Goal: Task Accomplishment & Management: Use online tool/utility

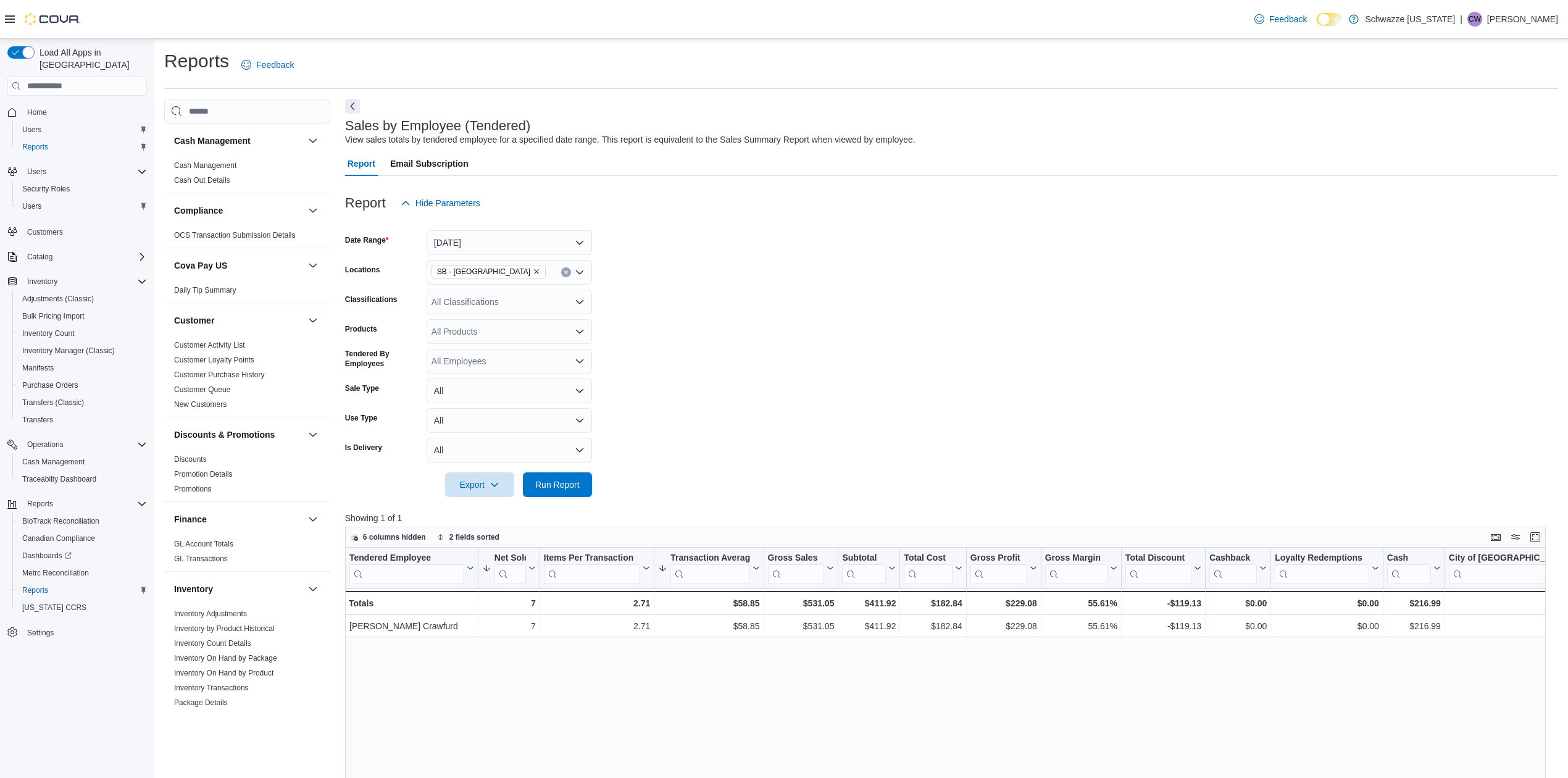
scroll to position [494, 0]
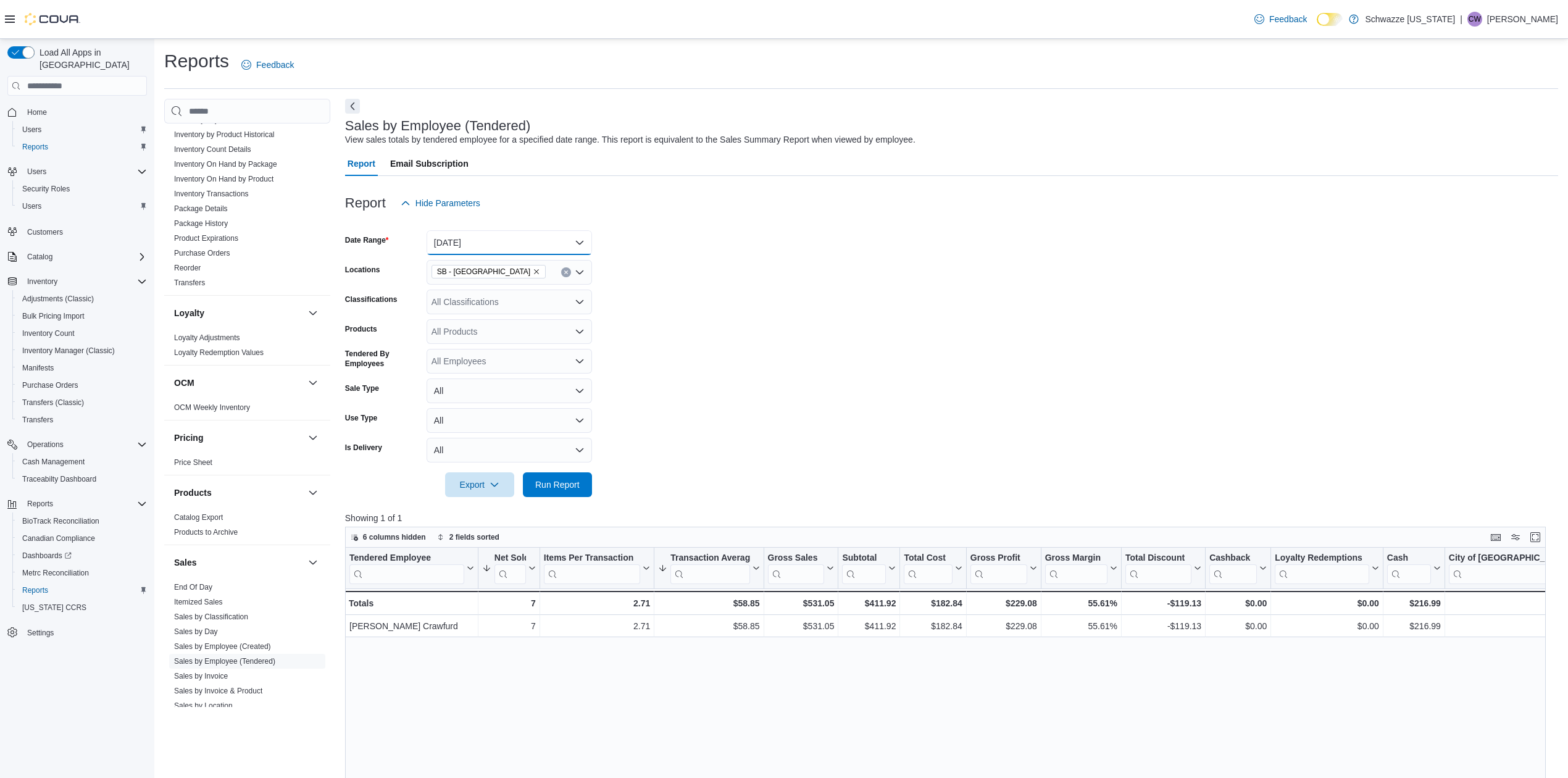
drag, startPoint x: 499, startPoint y: 236, endPoint x: 499, endPoint y: 243, distance: 7.0
click at [499, 236] on button "Today" at bounding box center [509, 242] width 165 height 24
click at [493, 272] on span "Custom Date" at bounding box center [517, 267] width 141 height 15
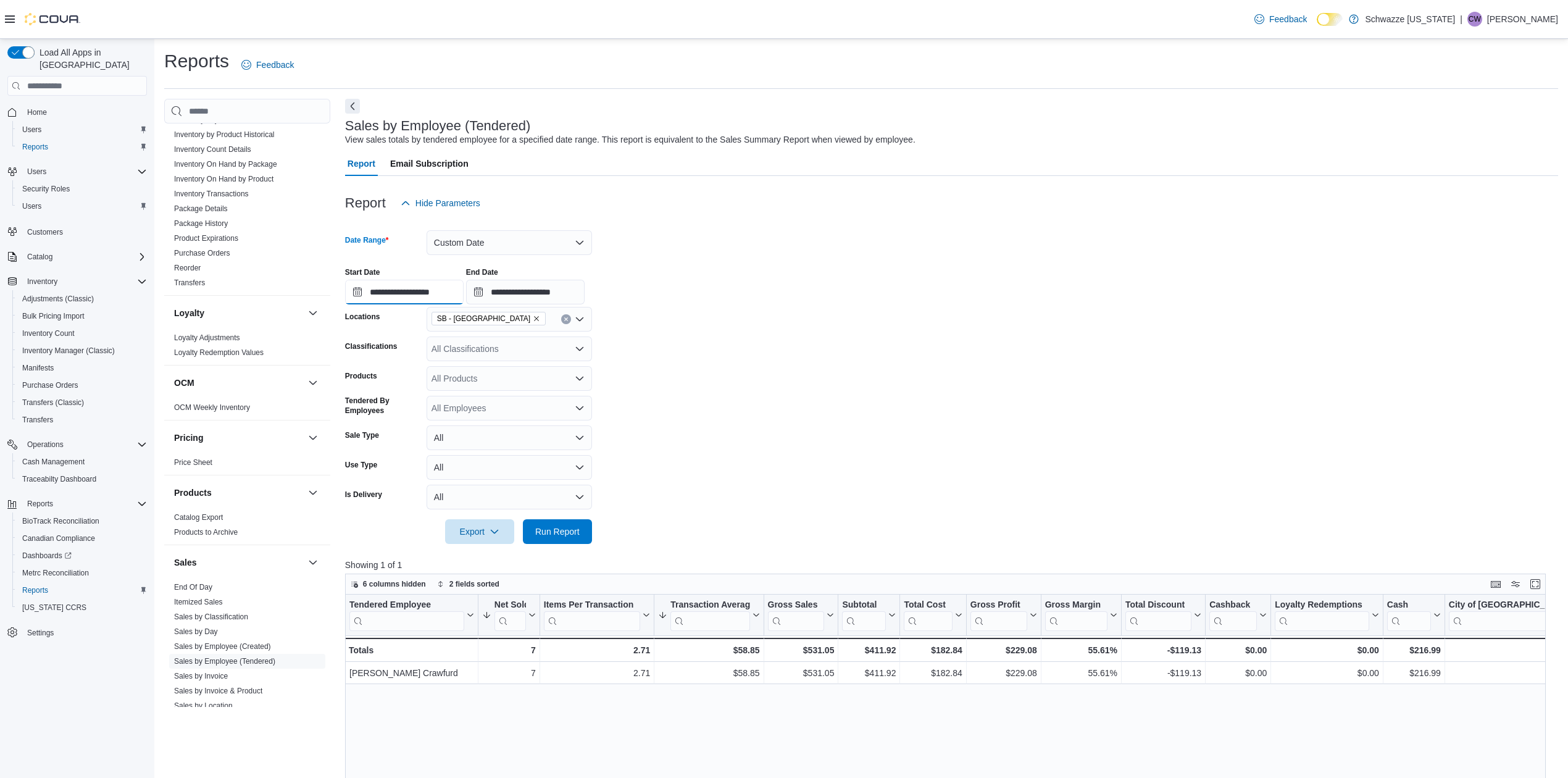
click at [406, 303] on input "**********" at bounding box center [404, 291] width 118 height 24
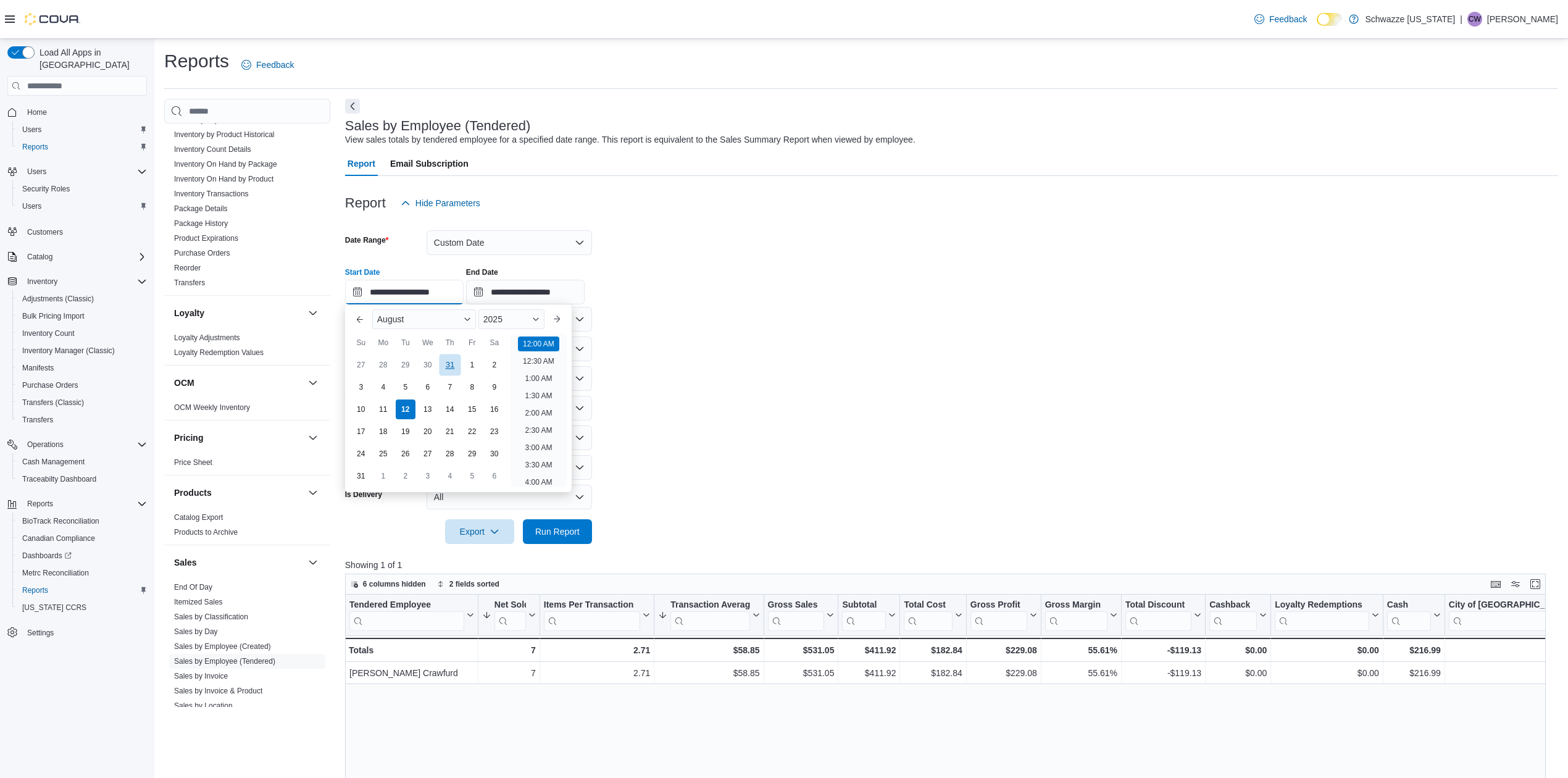
scroll to position [38, 0]
click at [477, 363] on div "1" at bounding box center [472, 365] width 22 height 22
type input "**********"
click at [547, 288] on input "**********" at bounding box center [525, 291] width 118 height 24
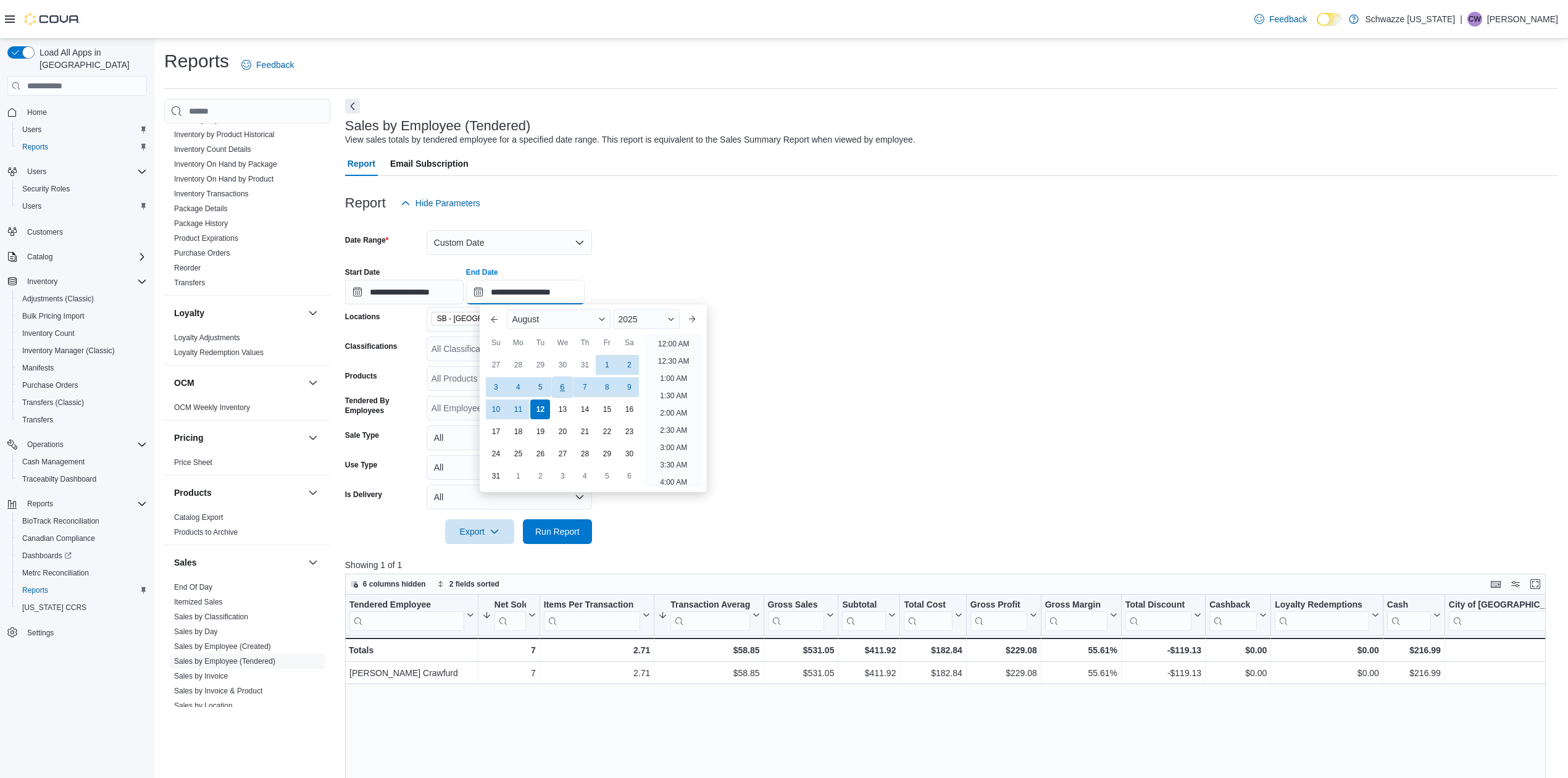
scroll to position [680, 0]
click at [522, 413] on div "11" at bounding box center [518, 409] width 22 height 22
type input "**********"
click at [776, 374] on form "**********" at bounding box center [951, 379] width 1213 height 328
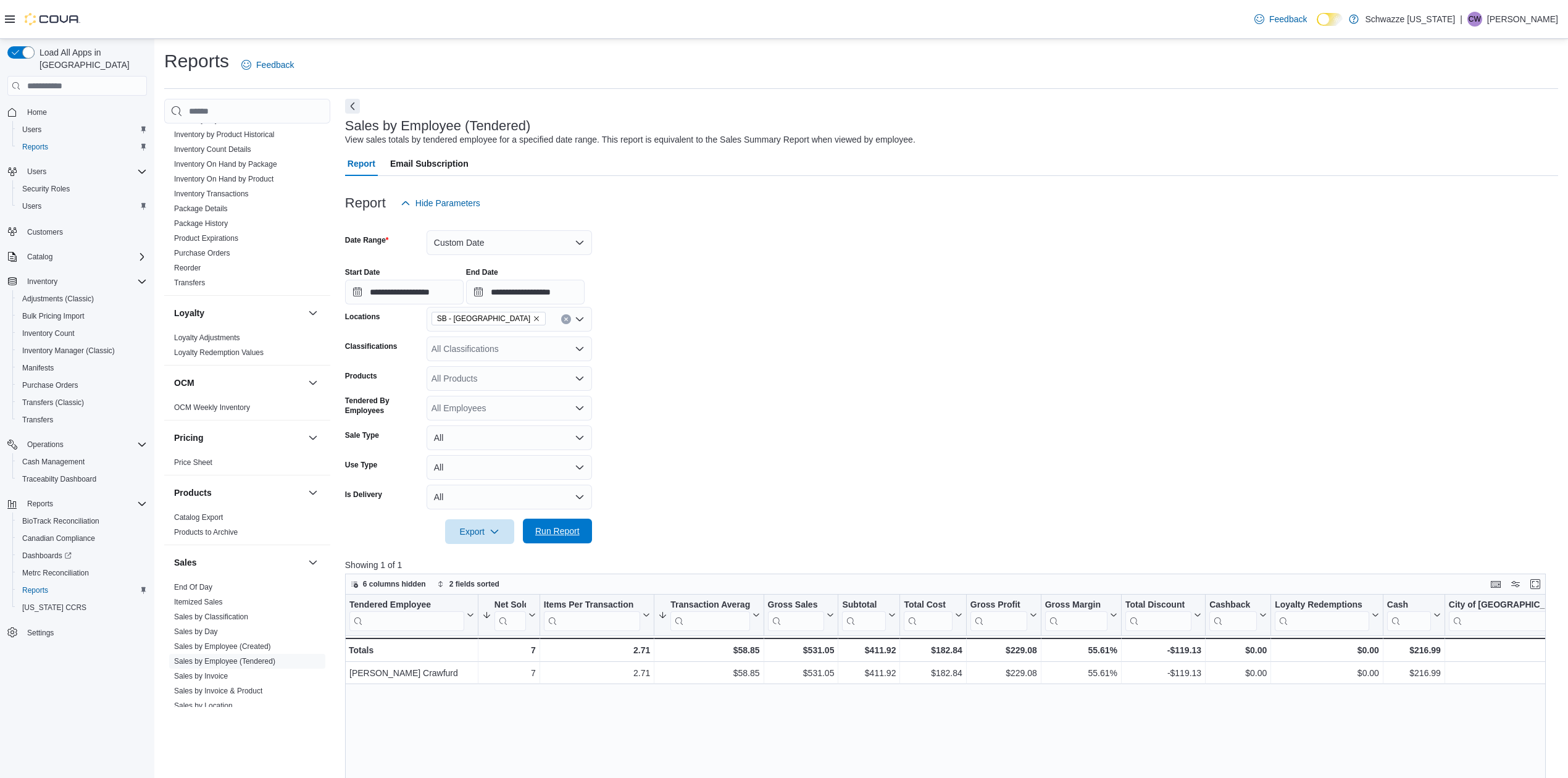
click at [564, 531] on span "Run Report" at bounding box center [558, 531] width 45 height 13
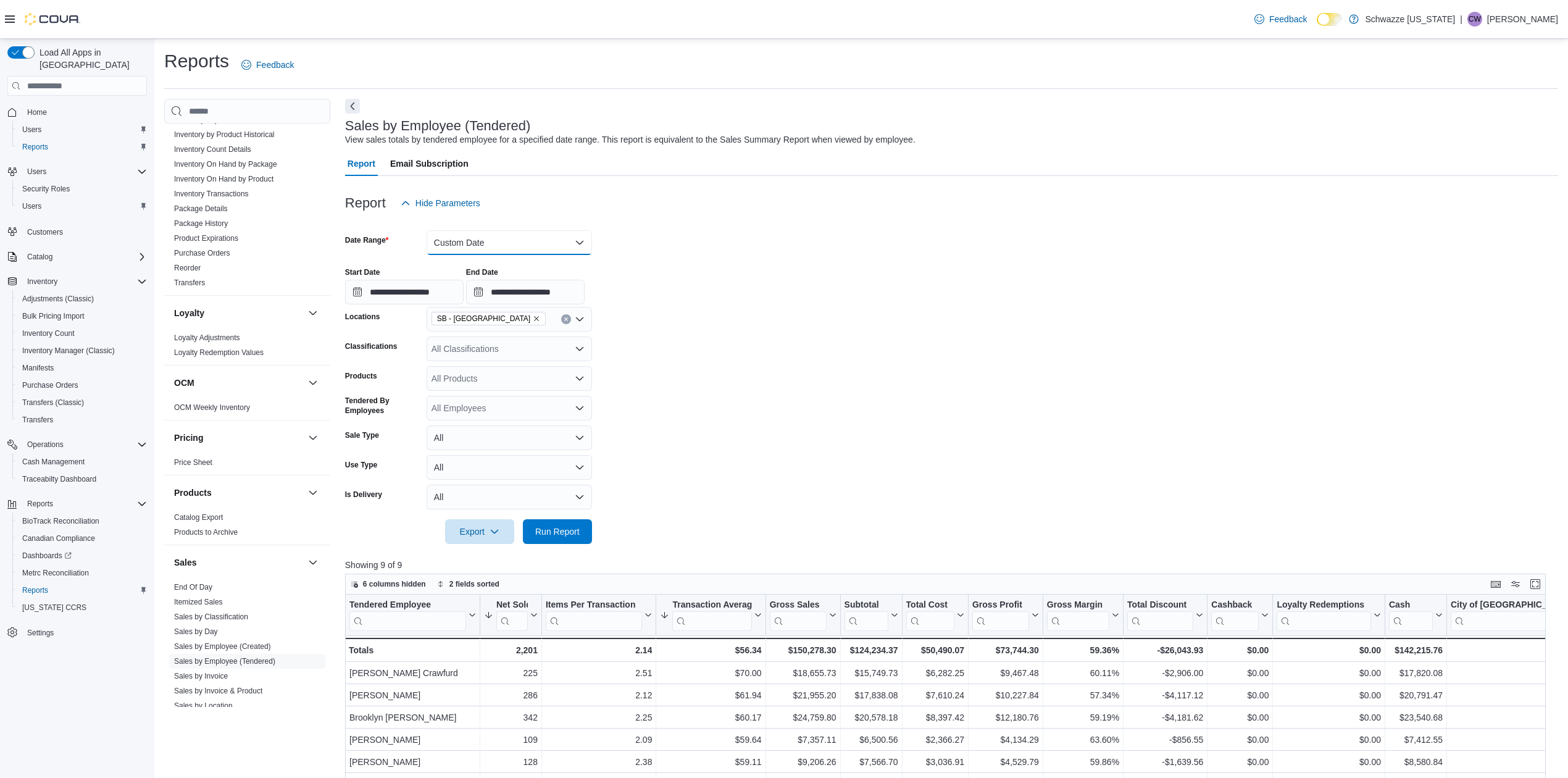
click at [522, 242] on button "Custom Date" at bounding box center [509, 242] width 165 height 24
click at [495, 299] on span "Today" at bounding box center [517, 291] width 141 height 15
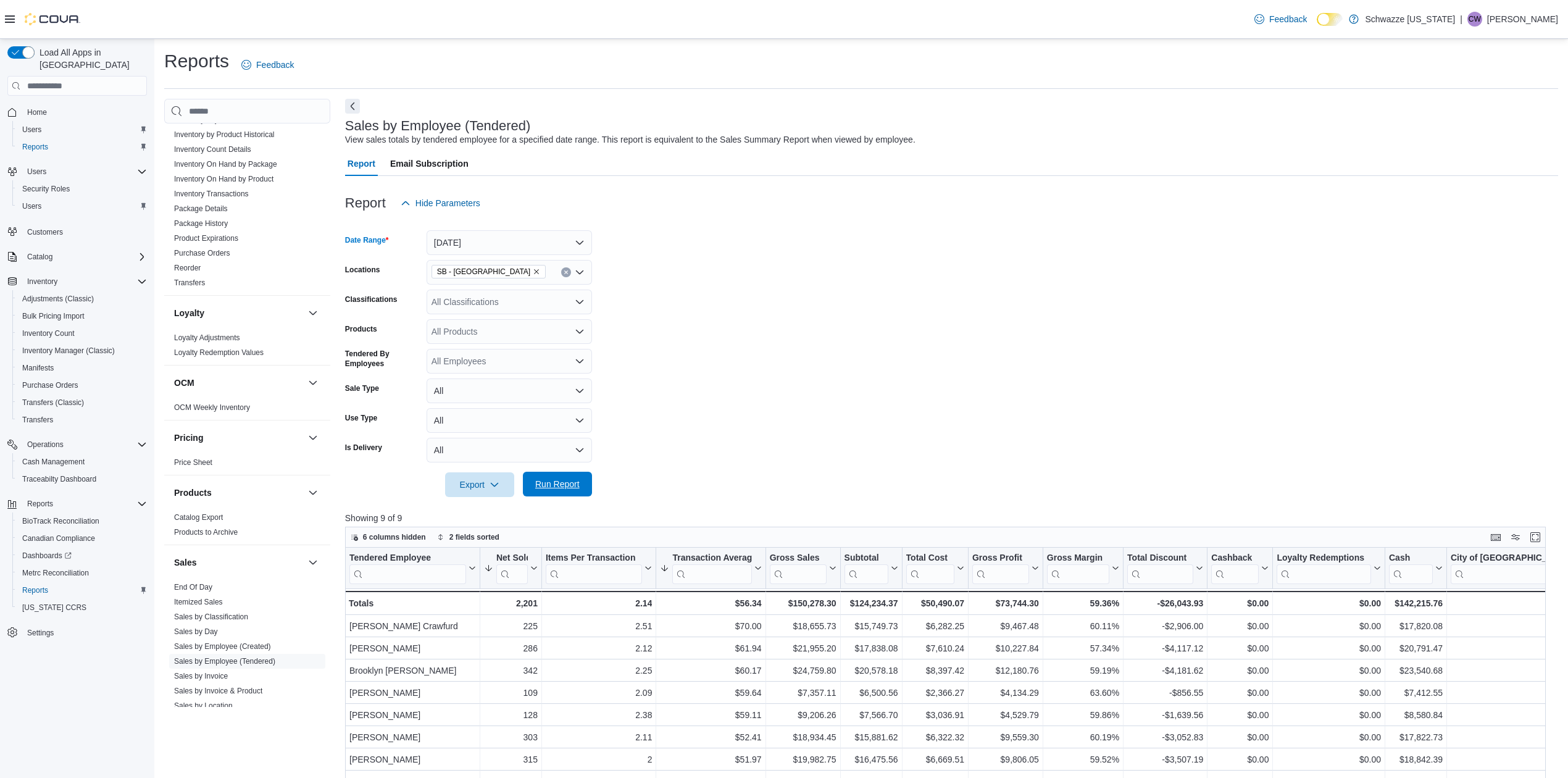
click at [574, 480] on span "Run Report" at bounding box center [558, 485] width 45 height 13
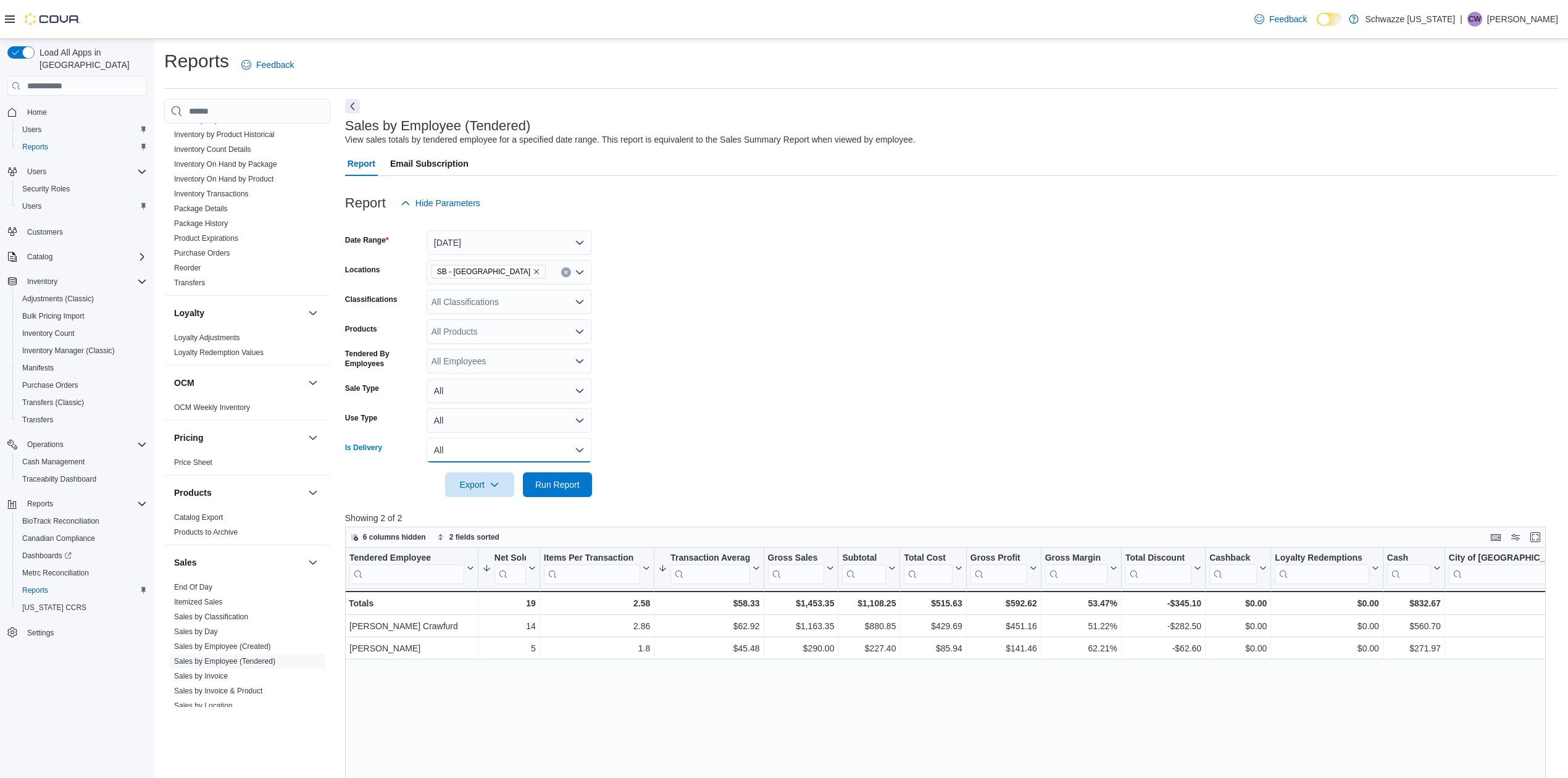
click at [554, 457] on button "All" at bounding box center [509, 450] width 165 height 24
click at [666, 422] on form "Date Range Today Locations SB - Belmar Classifications All Classifications Prod…" at bounding box center [951, 356] width 1213 height 282
click at [584, 478] on span "Run Report" at bounding box center [558, 484] width 54 height 24
click at [571, 478] on span "Run Report" at bounding box center [558, 484] width 54 height 24
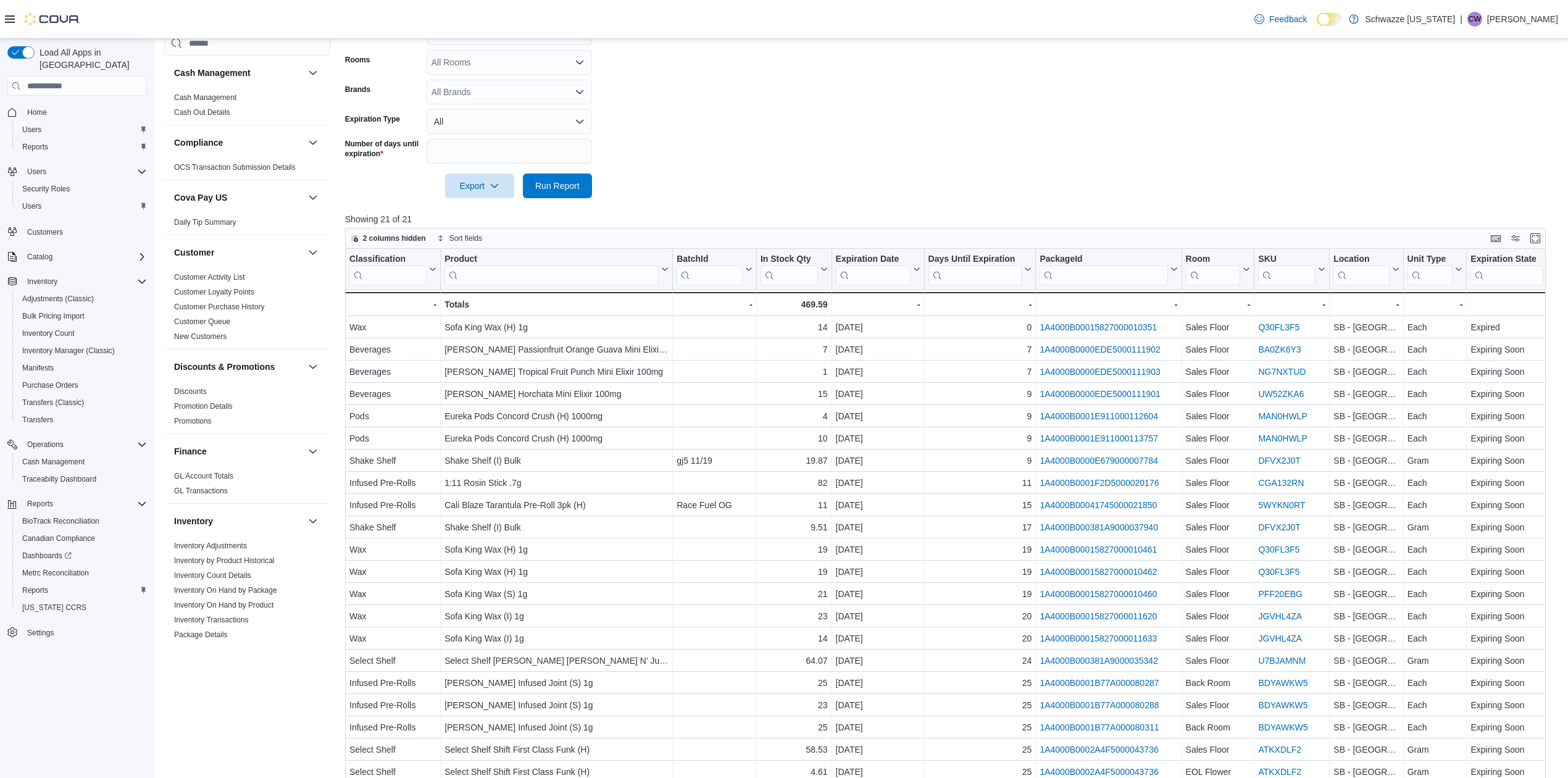
scroll to position [307, 0]
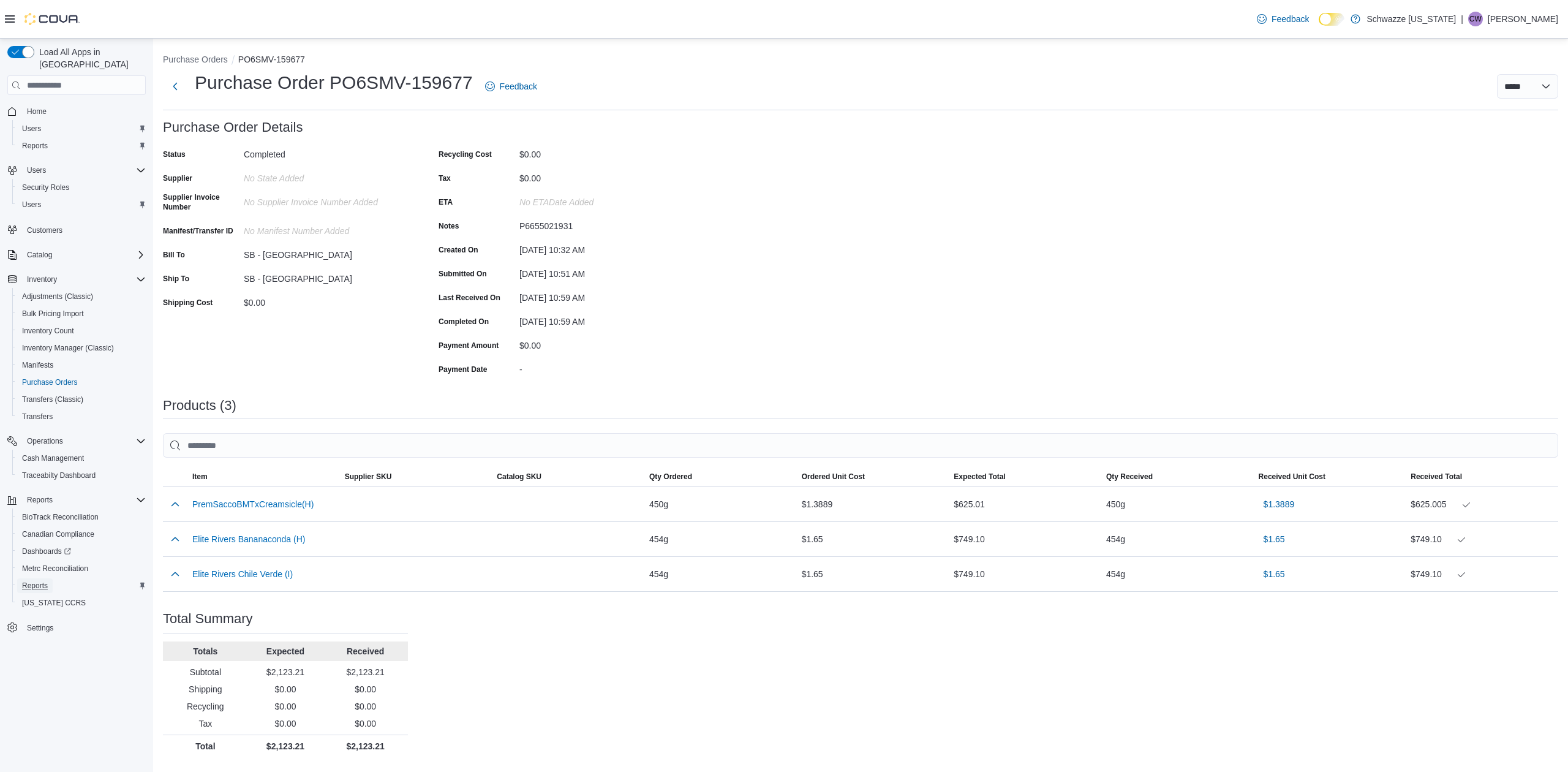
click at [35, 581] on span "Reports" at bounding box center [35, 586] width 26 height 10
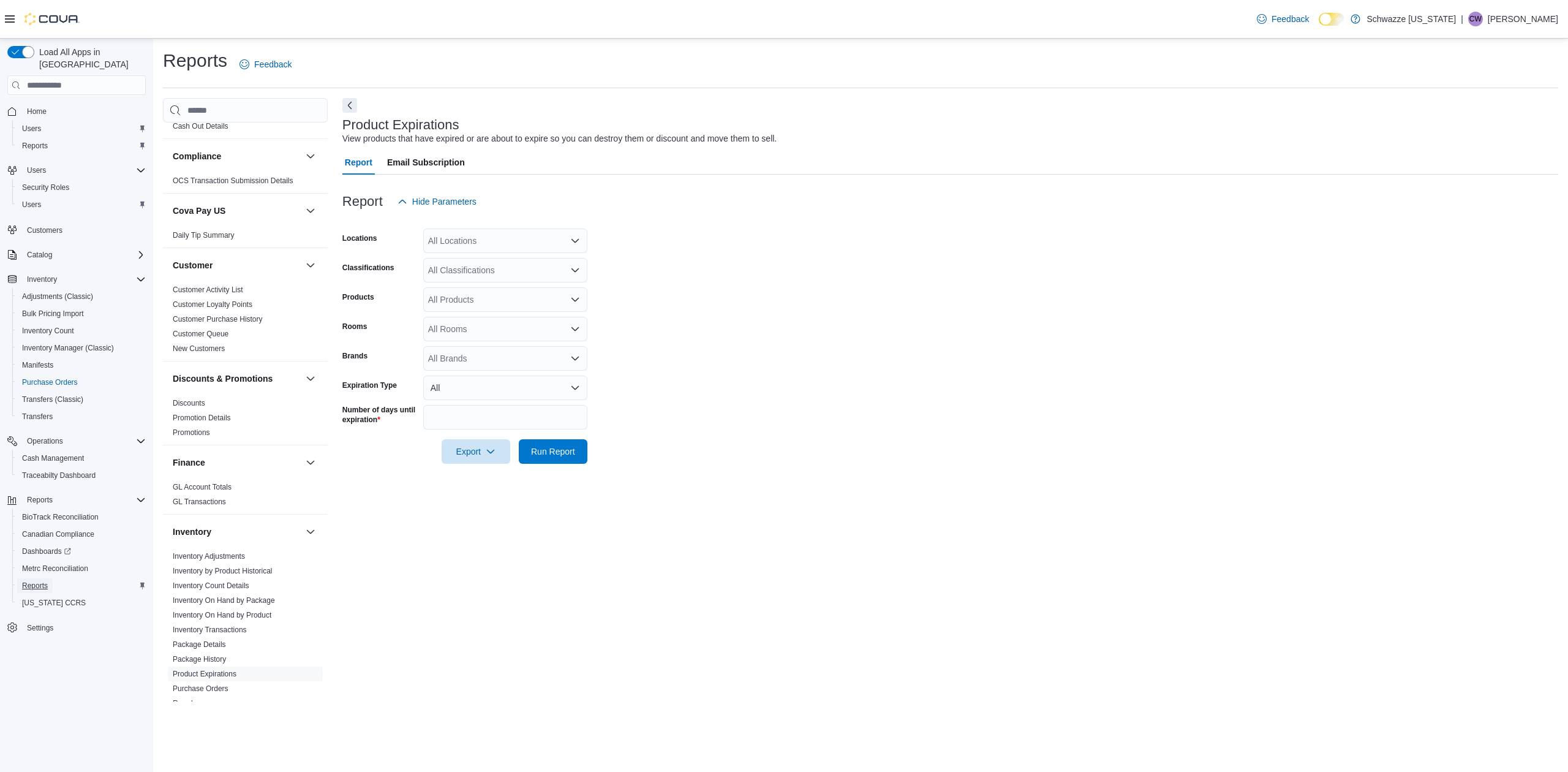
scroll to position [163, 0]
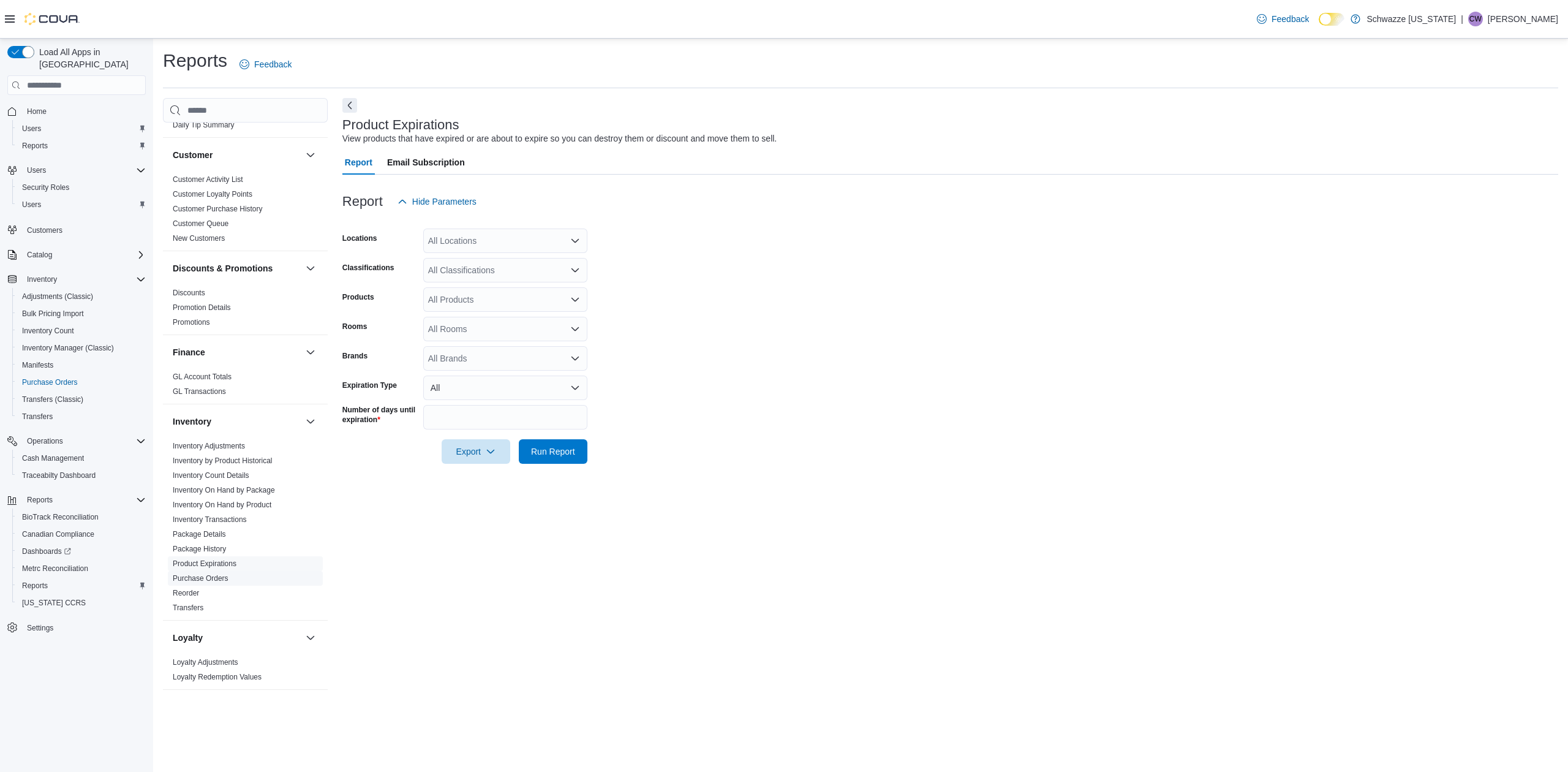
click at [221, 578] on link "Purchase Orders" at bounding box center [200, 578] width 56 height 8
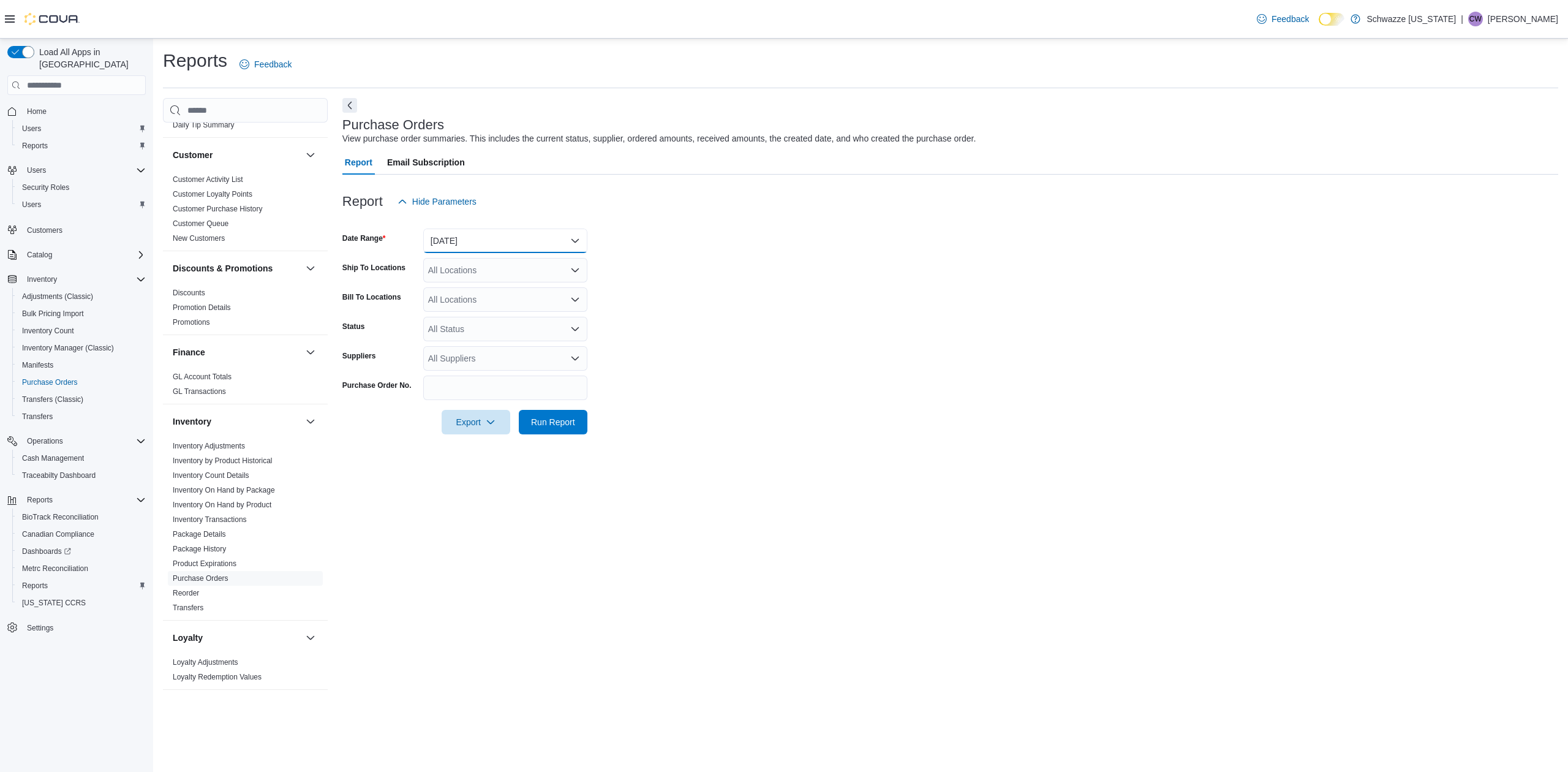
click at [506, 244] on button "Yesterday" at bounding box center [505, 240] width 164 height 24
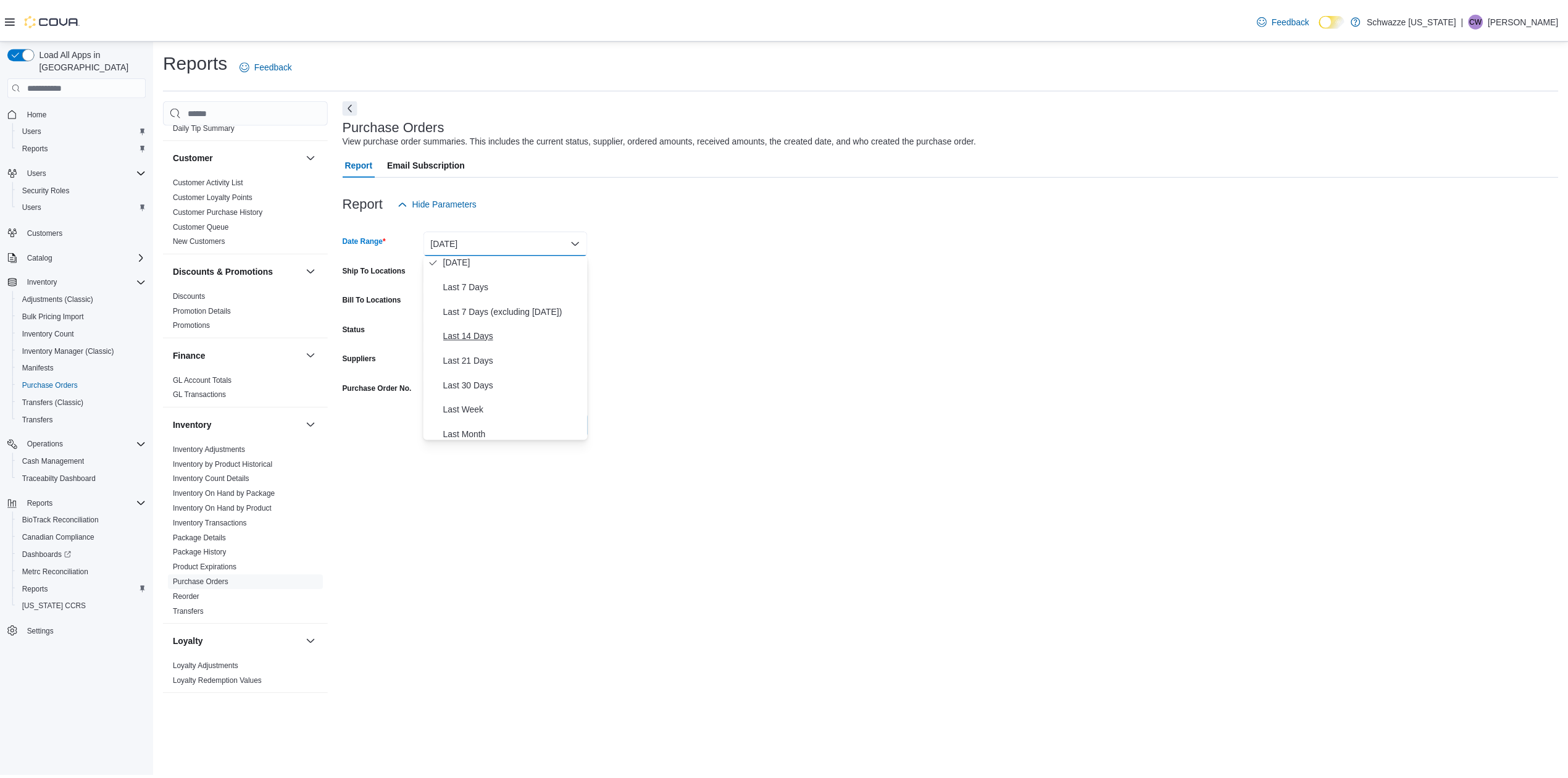
scroll to position [82, 0]
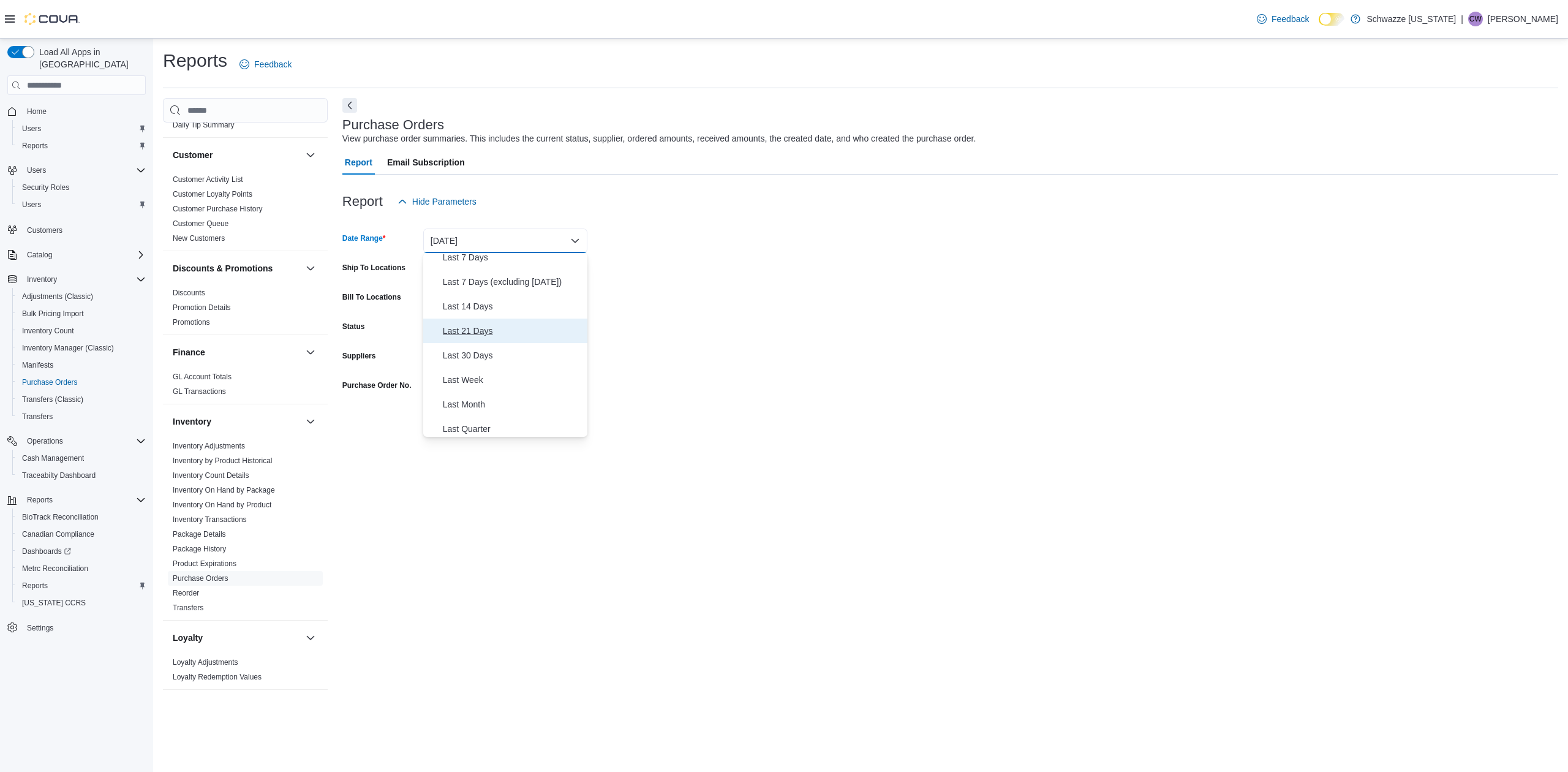
click at [480, 338] on button "Last 21 Days" at bounding box center [505, 331] width 164 height 24
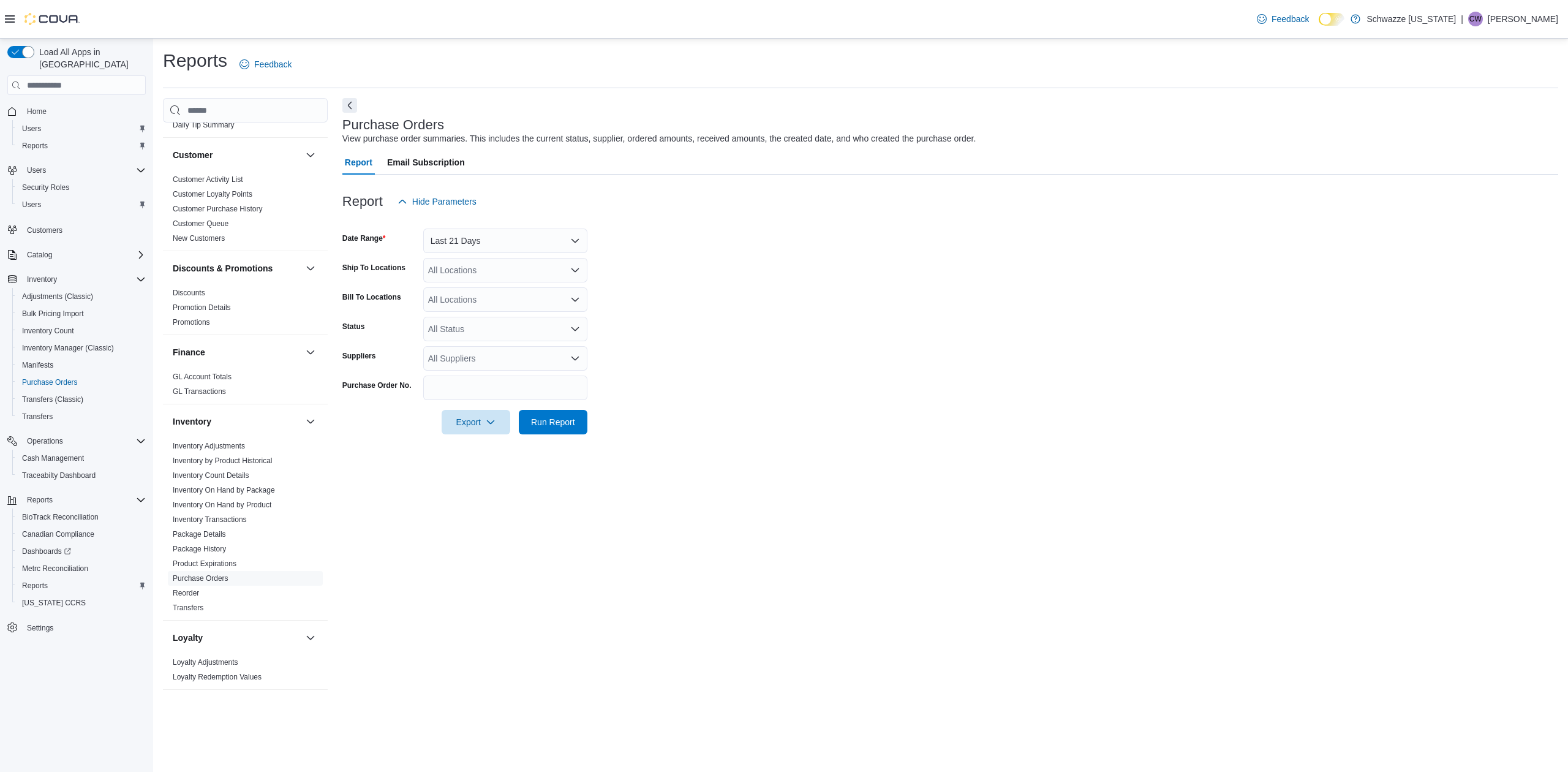
click at [670, 336] on form "Date Range Last 21 Days Ship To Locations All Locations Bill To Locations All L…" at bounding box center [950, 324] width 1216 height 221
click at [484, 275] on div "All Locations" at bounding box center [505, 270] width 164 height 24
type input "***"
click at [480, 291] on span "SB - Belmar" at bounding box center [510, 291] width 109 height 12
click at [716, 290] on form "Date Range Last 21 Days Ship To Locations SB - Belmar Combo box. Selected. SB -…" at bounding box center [950, 324] width 1216 height 221
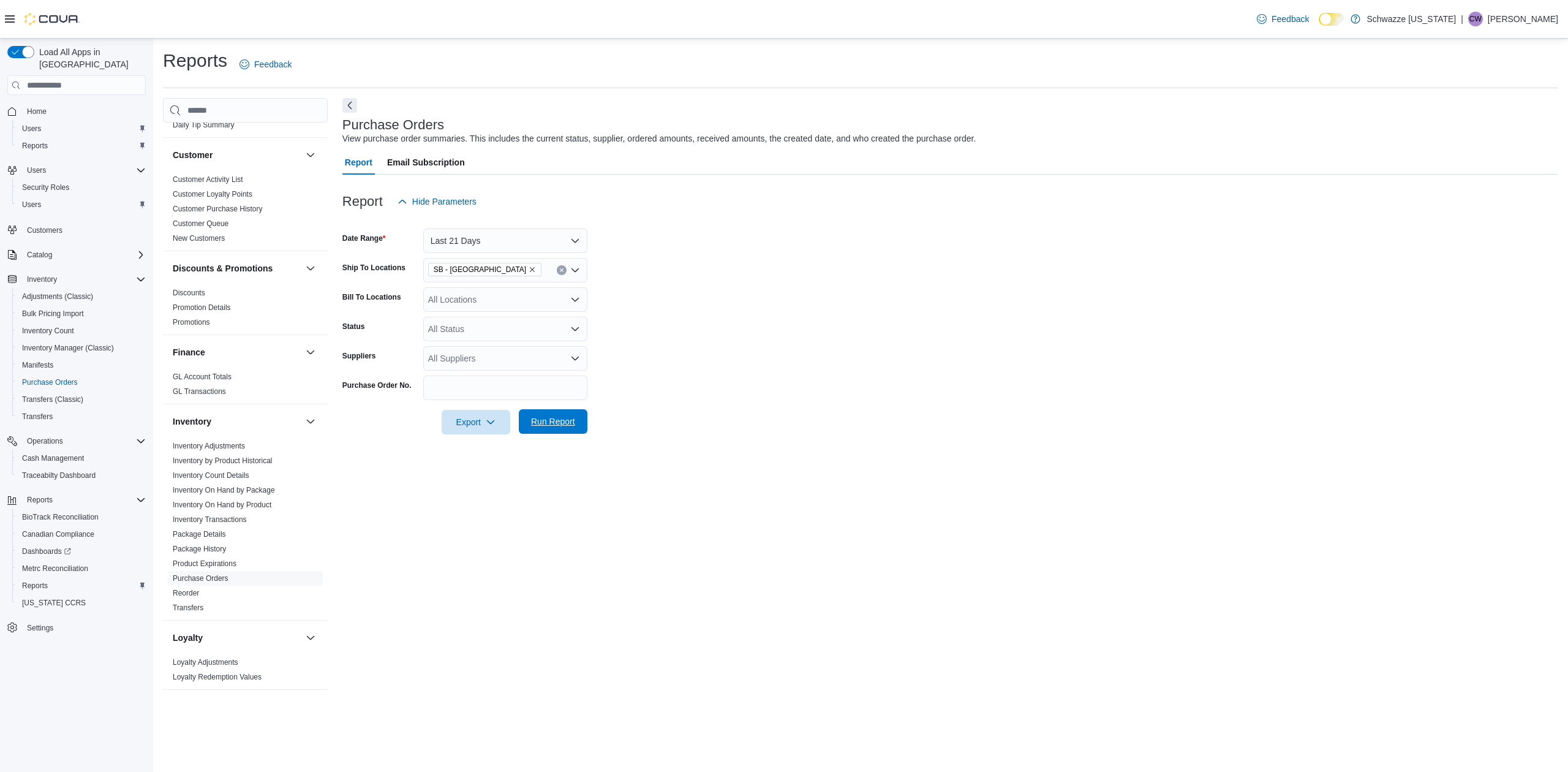
click at [546, 423] on span "Run Report" at bounding box center [553, 422] width 44 height 12
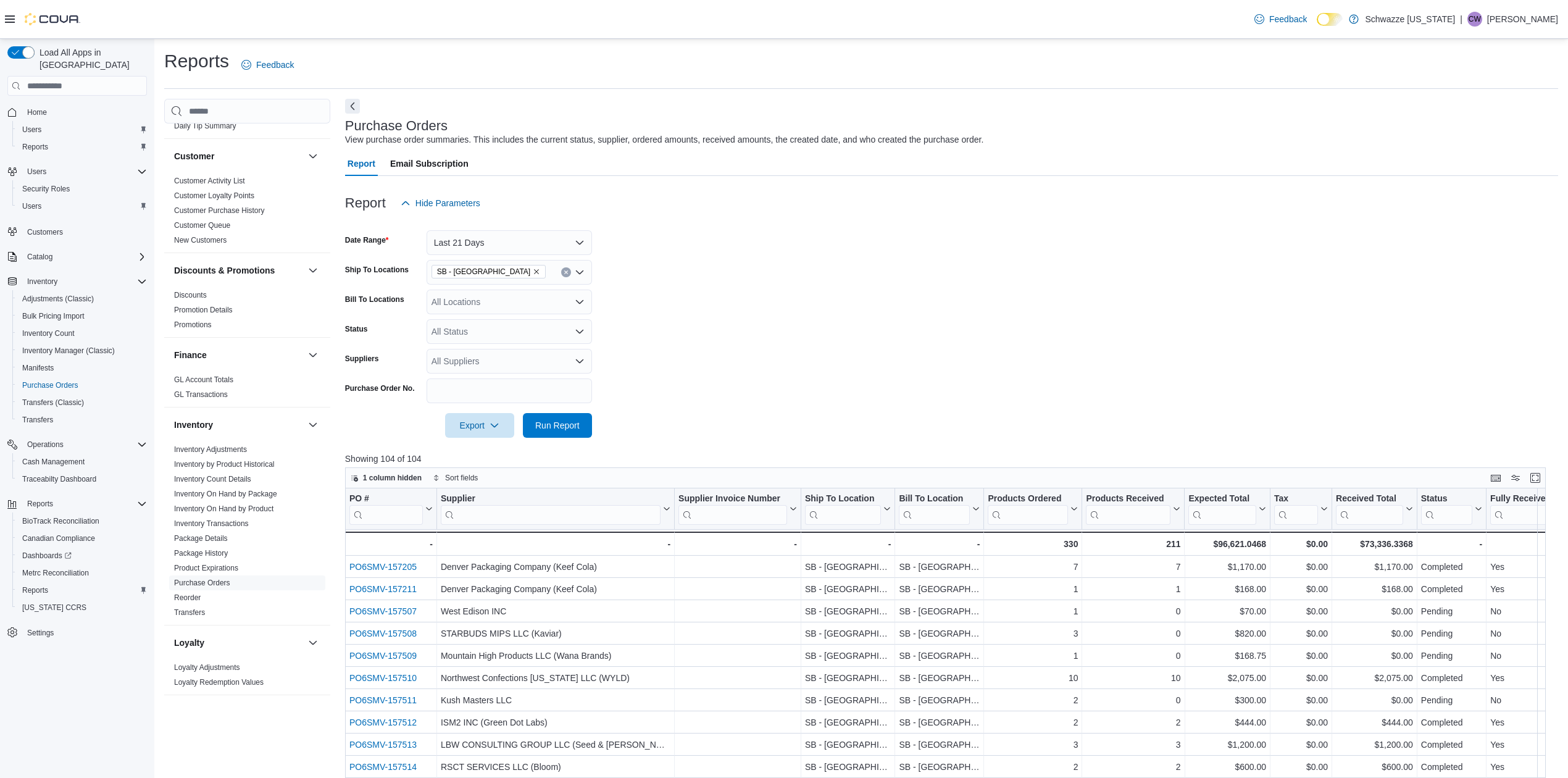
drag, startPoint x: 1374, startPoint y: 225, endPoint x: 1366, endPoint y: 228, distance: 8.5
click at [1374, 225] on div at bounding box center [951, 222] width 1213 height 15
click at [530, 517] on input "search" at bounding box center [551, 515] width 220 height 20
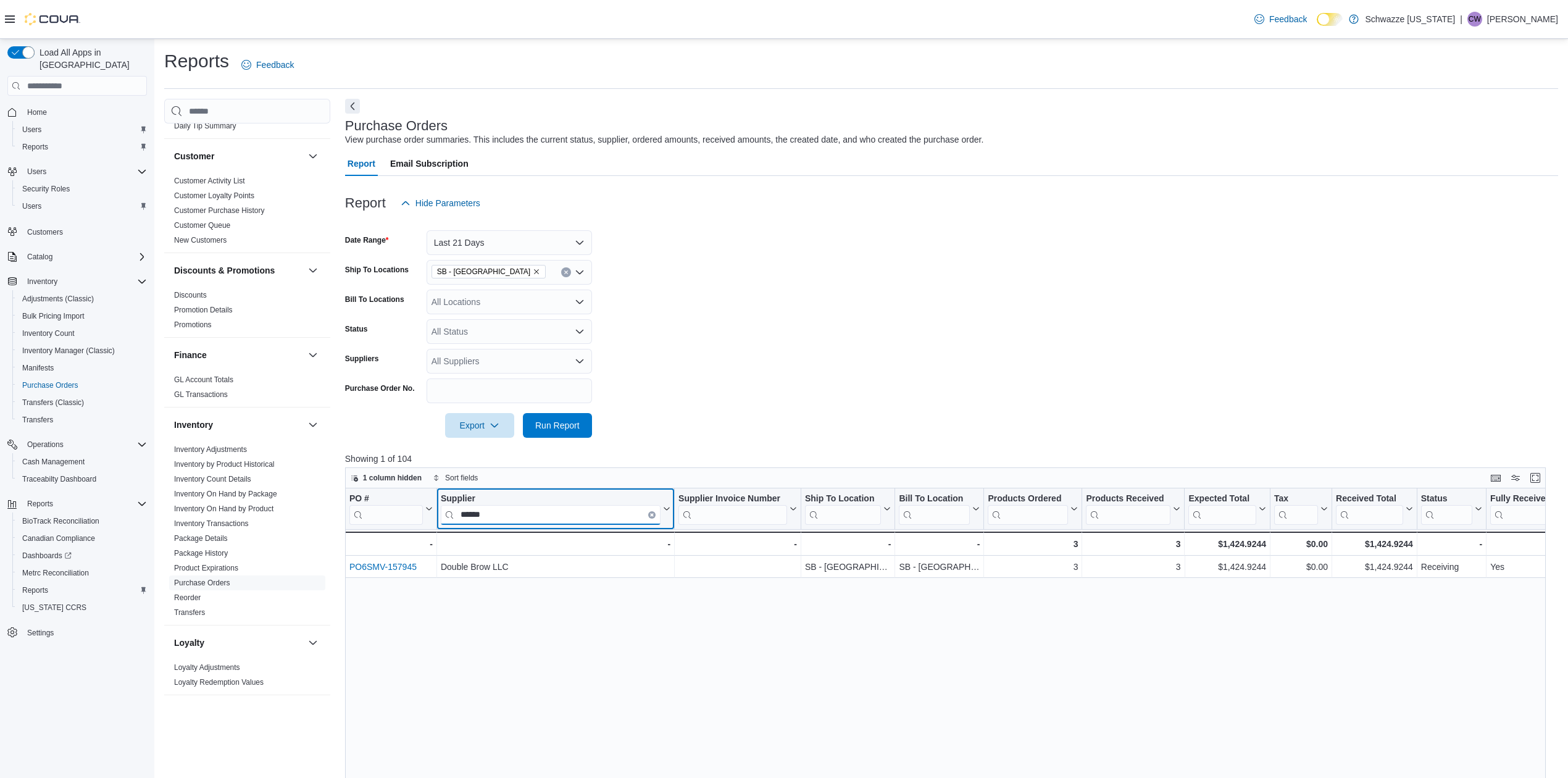
type input "******"
click at [648, 515] on button "Clear input" at bounding box center [652, 515] width 8 height 8
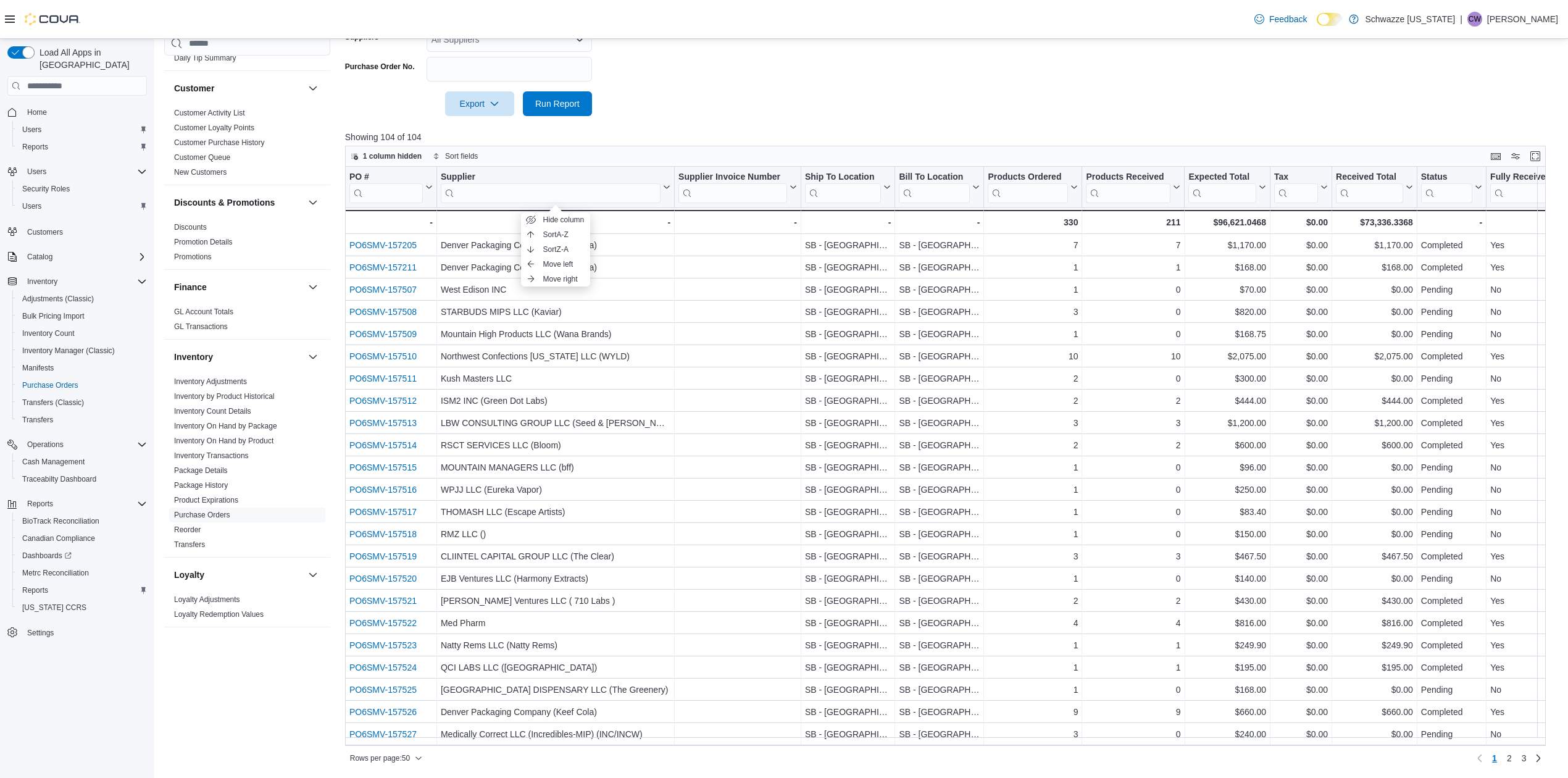
click at [712, 79] on form "Date Range Last 21 Days Ship To Locations SB - Belmar Bill To Locations All Loc…" at bounding box center [951, 5] width 1213 height 222
